Goal: Task Accomplishment & Management: Use online tool/utility

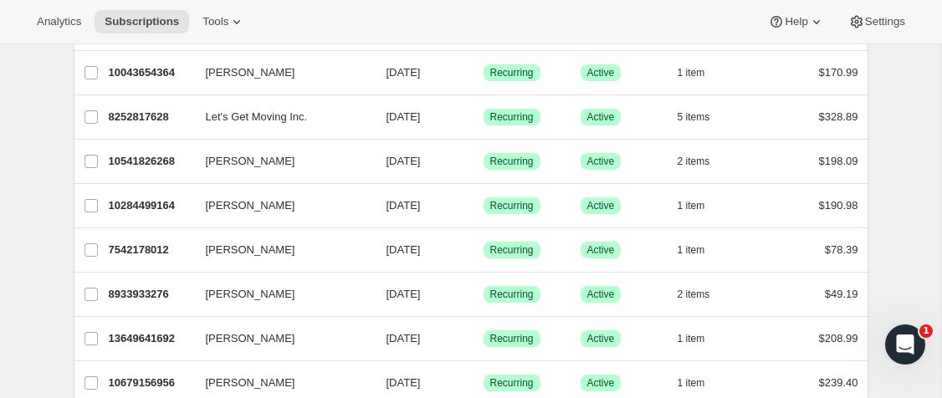
scroll to position [2096, 0]
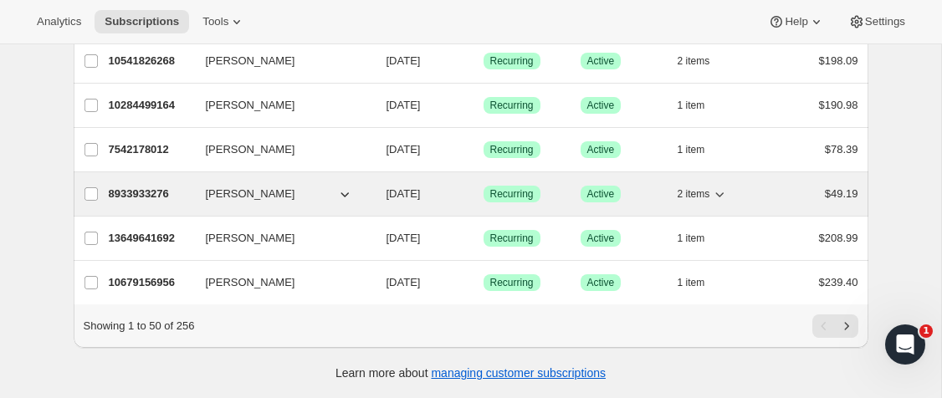
click at [277, 200] on span "[PERSON_NAME]" at bounding box center [251, 194] width 90 height 17
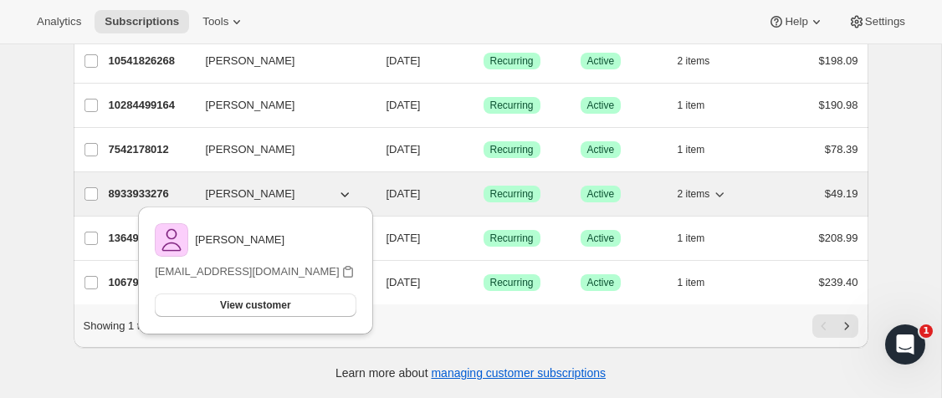
click at [429, 201] on p "[DATE]" at bounding box center [429, 194] width 84 height 17
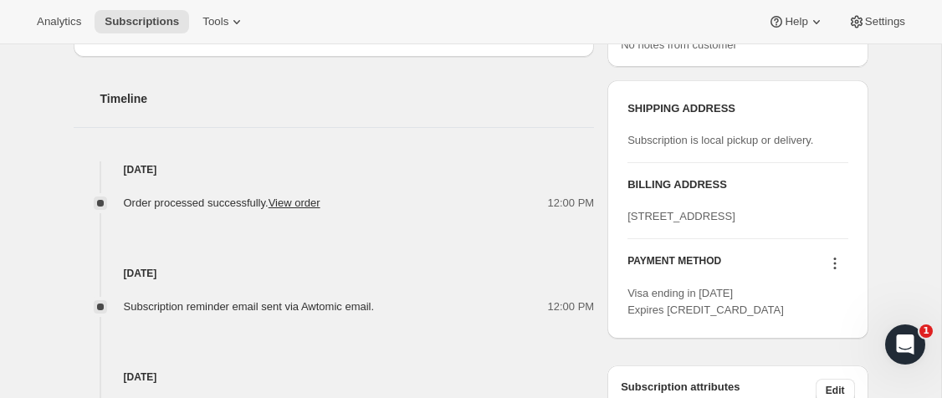
scroll to position [649, 0]
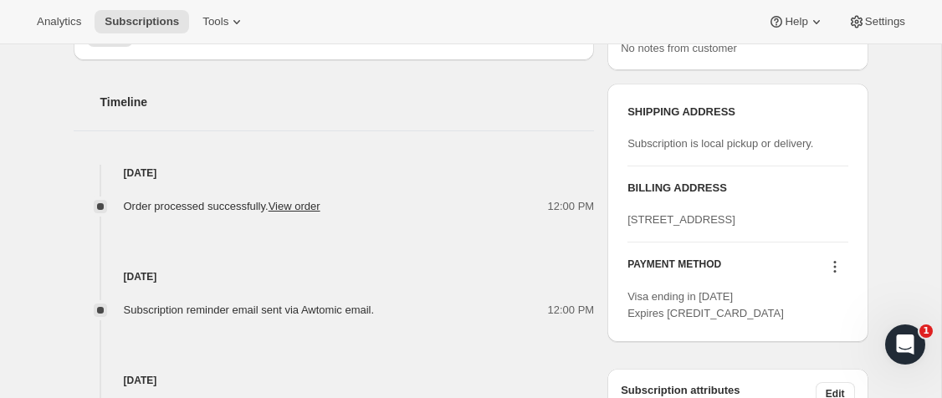
click at [835, 269] on icon at bounding box center [835, 267] width 3 height 3
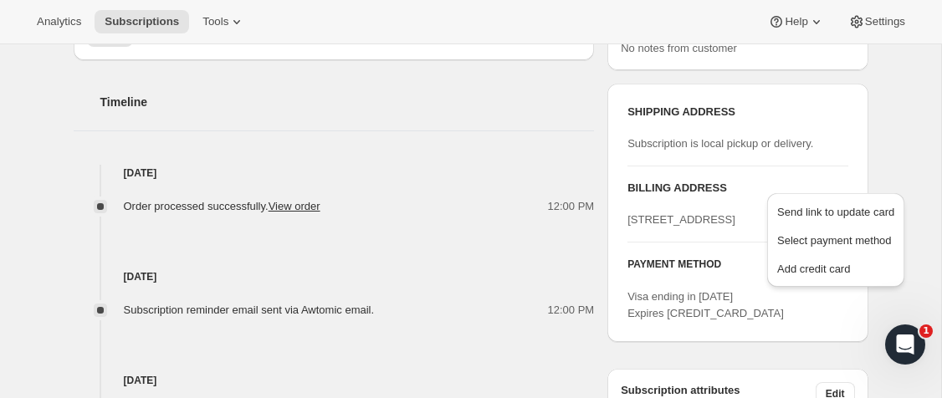
click at [659, 203] on div "BILLING ADDRESS [STREET_ADDRESS]" at bounding box center [738, 204] width 220 height 49
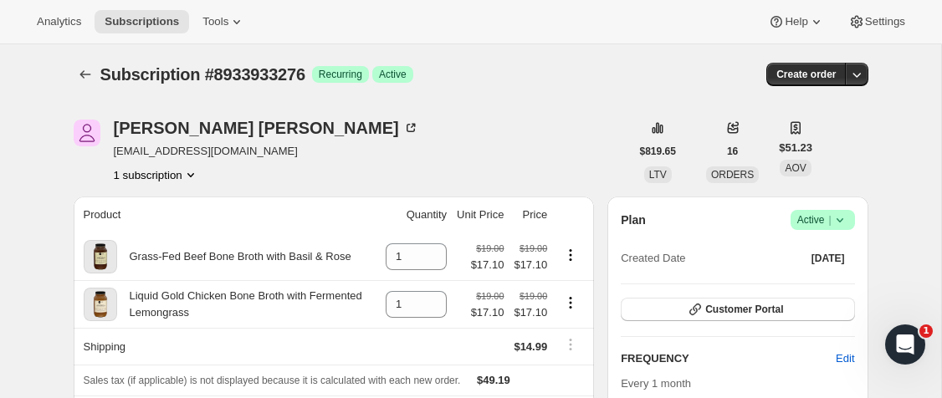
scroll to position [0, 0]
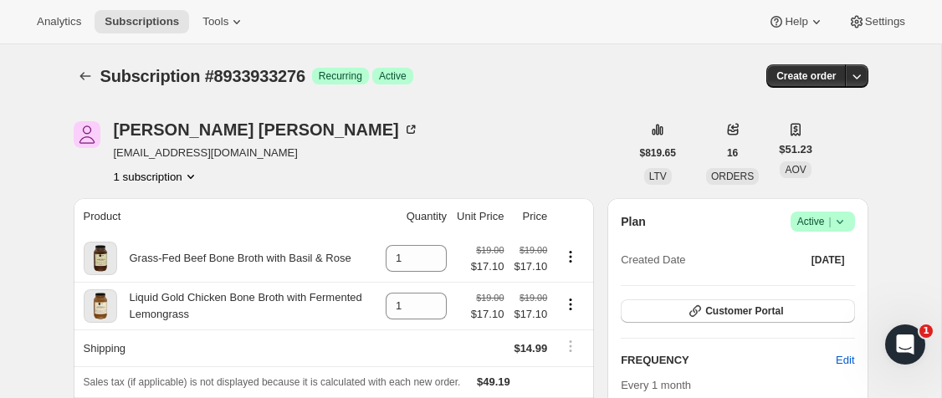
click at [190, 179] on icon "Product actions" at bounding box center [190, 176] width 17 height 17
click at [863, 79] on icon "button" at bounding box center [857, 76] width 17 height 17
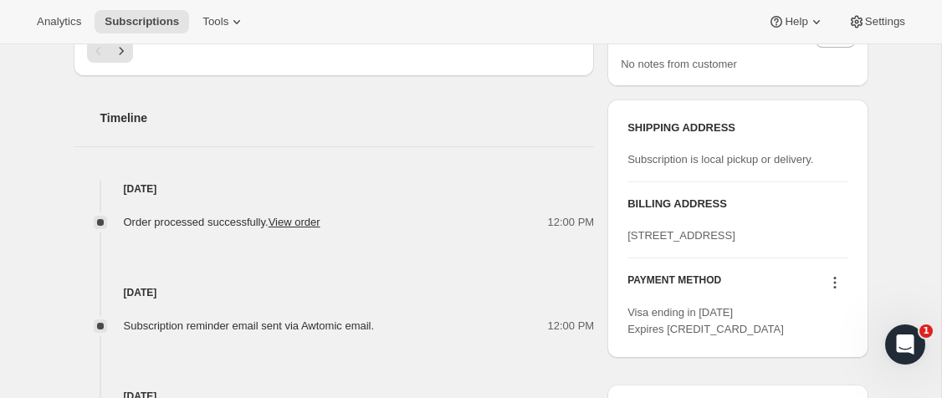
scroll to position [637, 0]
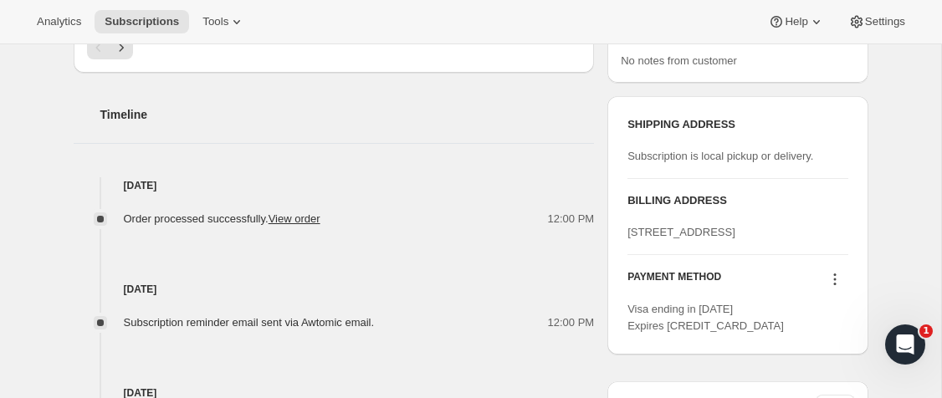
click at [642, 221] on div "BILLING ADDRESS [STREET_ADDRESS]" at bounding box center [738, 216] width 220 height 49
click at [690, 254] on div "BILLING ADDRESS [STREET_ADDRESS]" at bounding box center [738, 216] width 220 height 75
click at [685, 241] on div "[STREET_ADDRESS]" at bounding box center [738, 232] width 220 height 17
click at [686, 241] on div "[STREET_ADDRESS]" at bounding box center [738, 232] width 220 height 17
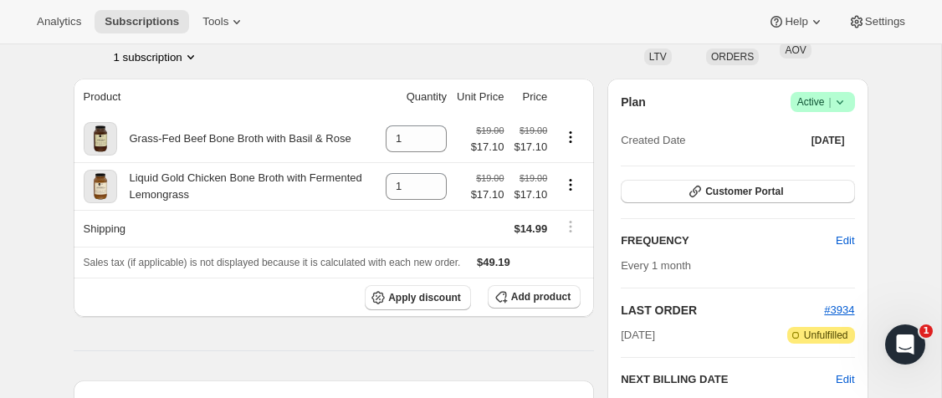
scroll to position [0, 0]
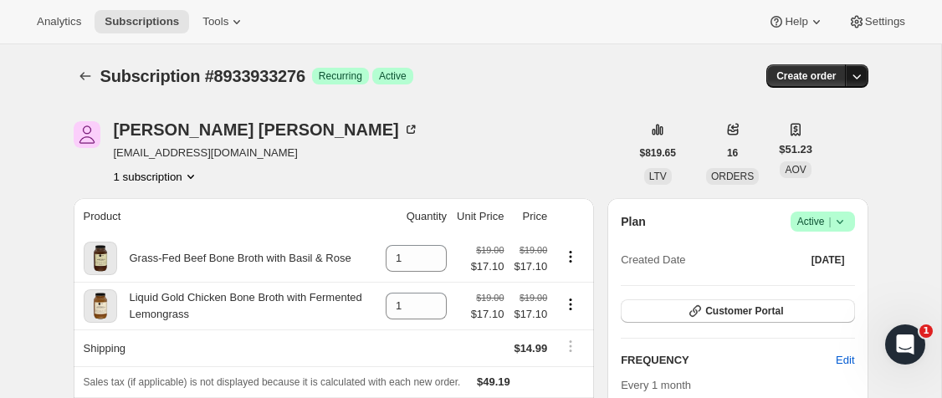
click at [856, 86] on button "button" at bounding box center [856, 75] width 23 height 23
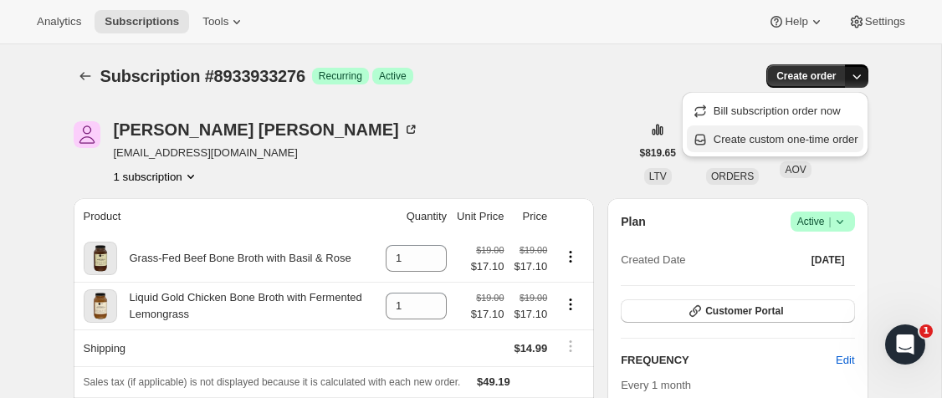
click at [815, 139] on span "Create custom one-time order" at bounding box center [786, 139] width 145 height 13
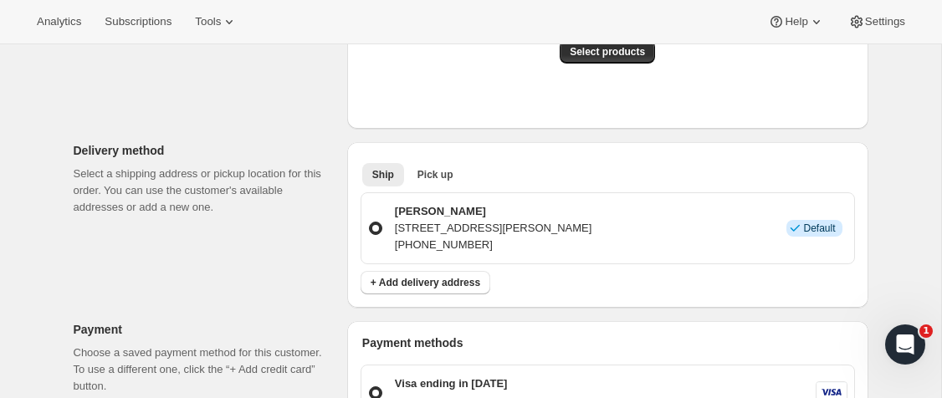
scroll to position [376, 0]
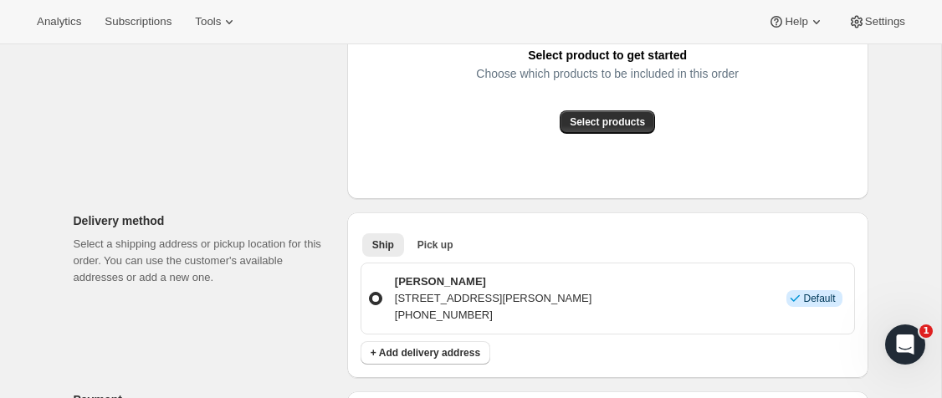
click at [372, 300] on span at bounding box center [375, 298] width 13 height 13
click at [370, 293] on input "[PERSON_NAME] [STREET_ADDRESS][PERSON_NAME] [PHONE_NUMBER] Info Default" at bounding box center [369, 292] width 1 height 1
click at [375, 300] on span at bounding box center [375, 298] width 13 height 13
click at [370, 293] on input "[PERSON_NAME] [STREET_ADDRESS][PERSON_NAME] [PHONE_NUMBER] Info Default" at bounding box center [369, 292] width 1 height 1
click at [375, 300] on span at bounding box center [375, 298] width 13 height 13
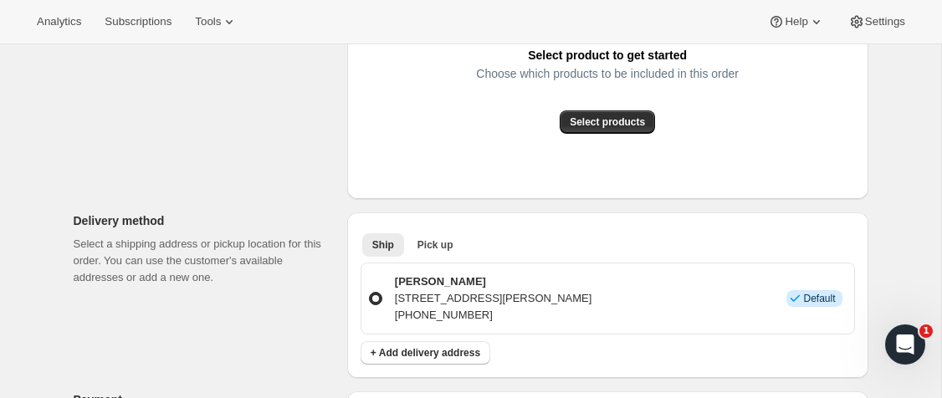
click at [370, 293] on input "[PERSON_NAME] [STREET_ADDRESS][PERSON_NAME] [PHONE_NUMBER] Info Default" at bounding box center [369, 292] width 1 height 1
click at [375, 300] on span at bounding box center [375, 298] width 13 height 13
click at [370, 293] on input "[PERSON_NAME] [STREET_ADDRESS][PERSON_NAME] [PHONE_NUMBER] Info Default" at bounding box center [369, 292] width 1 height 1
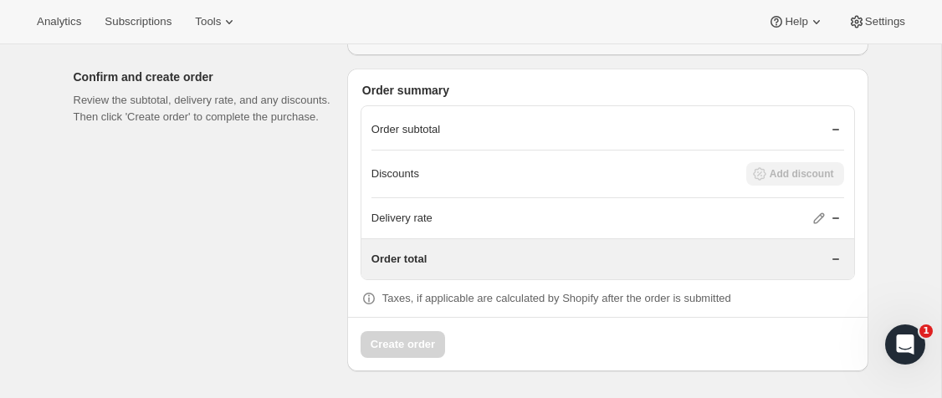
scroll to position [0, 0]
